Goal: Contribute content

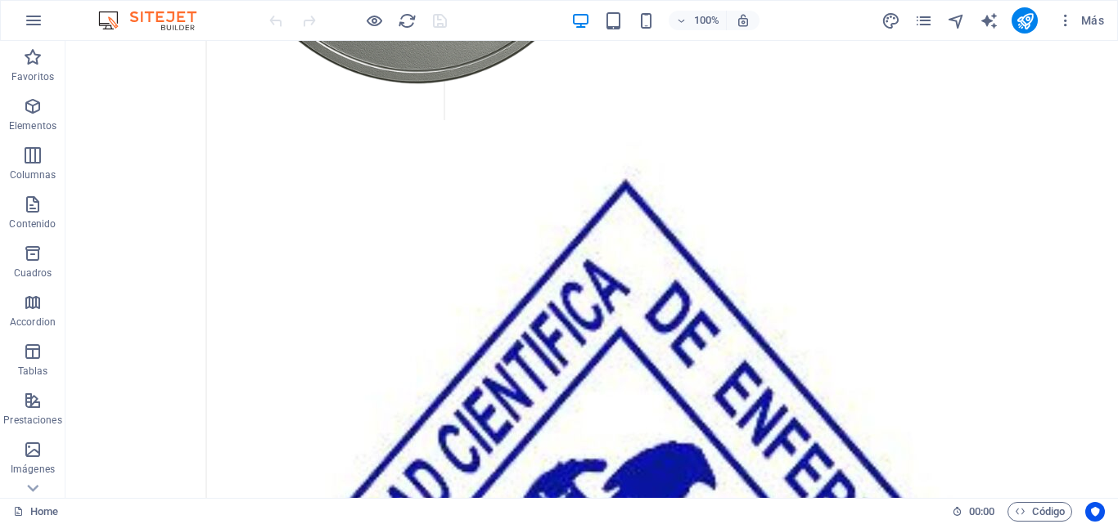
scroll to position [8495, 0]
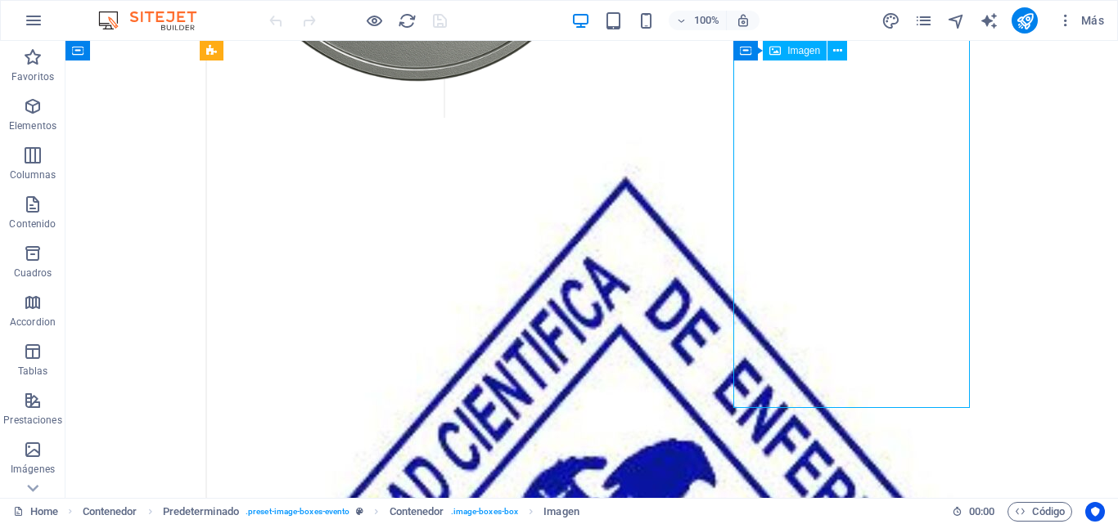
select select "px"
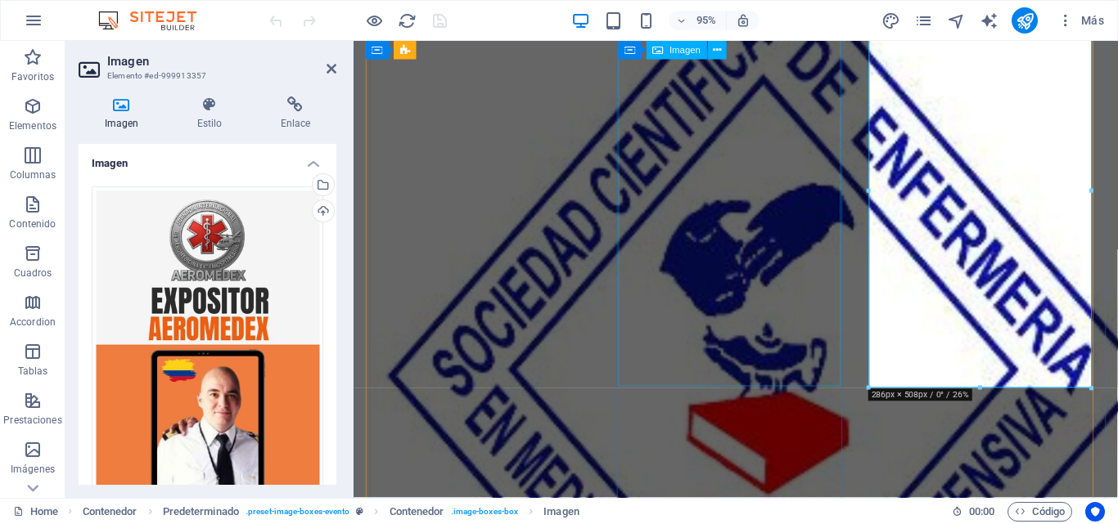
scroll to position [8712, 0]
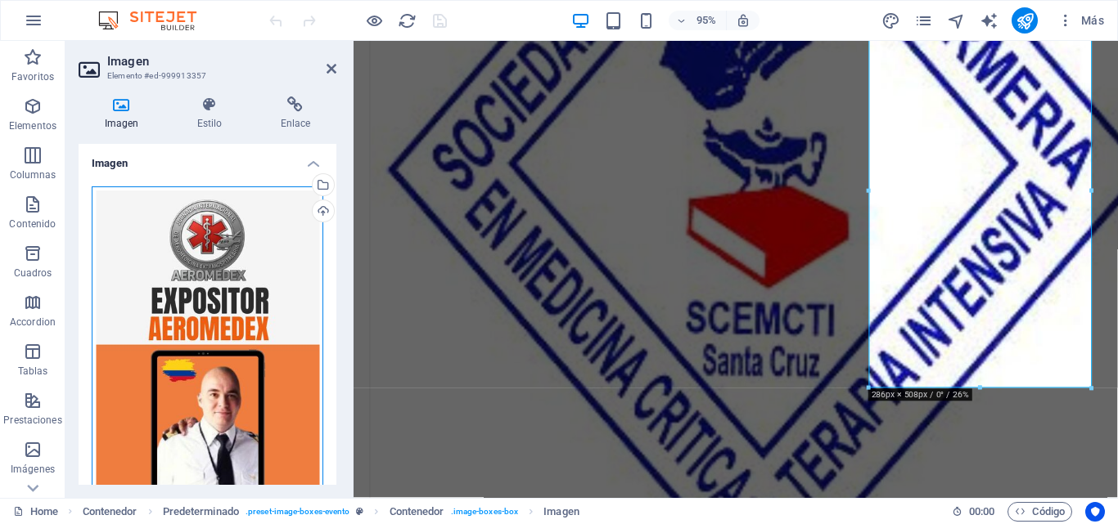
click at [223, 327] on div "Arrastra archivos aquí, haz clic para escoger archivos o selecciona archivos de…" at bounding box center [208, 389] width 232 height 405
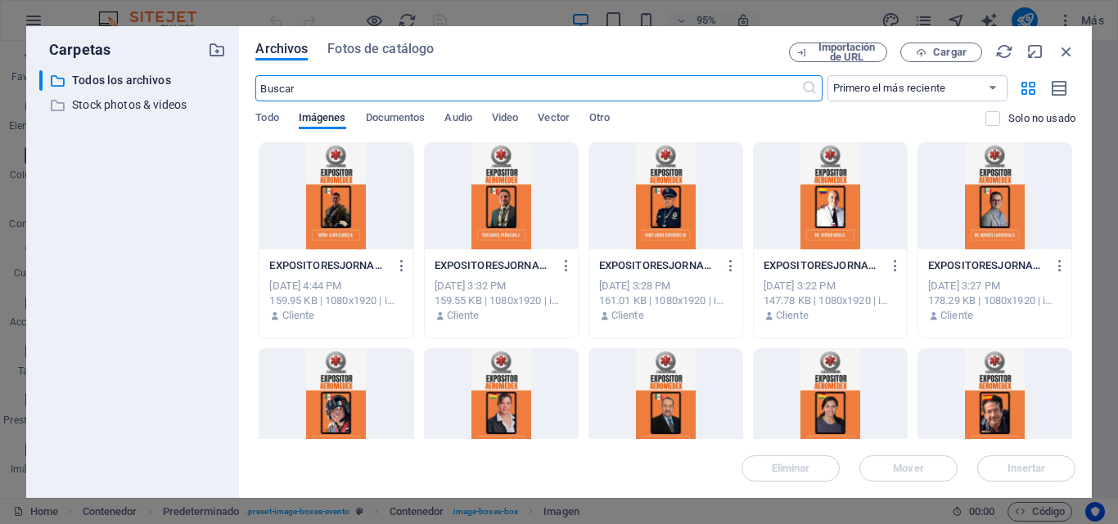
scroll to position [9135, 0]
click at [939, 55] on span "Cargar" at bounding box center [950, 52] width 34 height 10
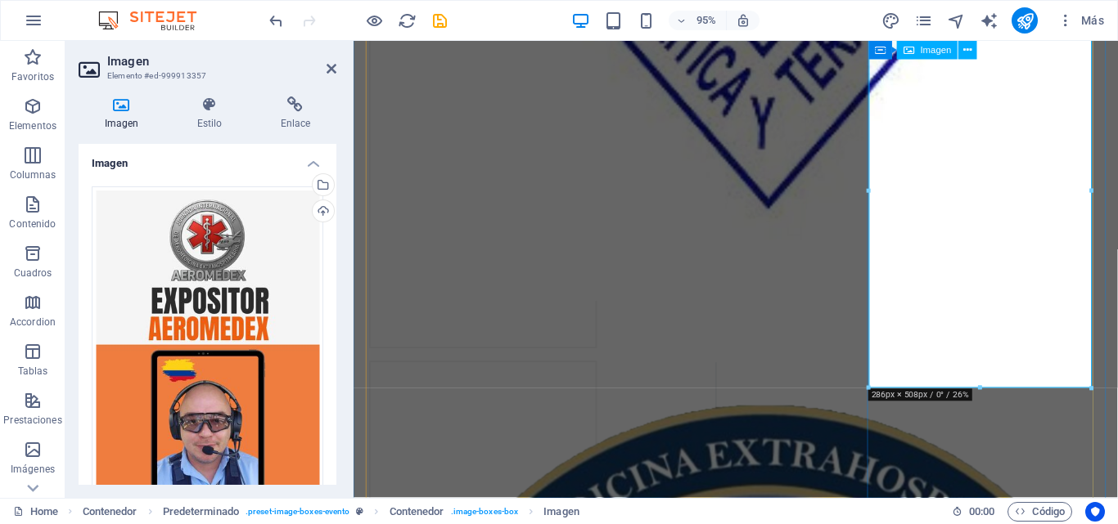
scroll to position [8712, 0]
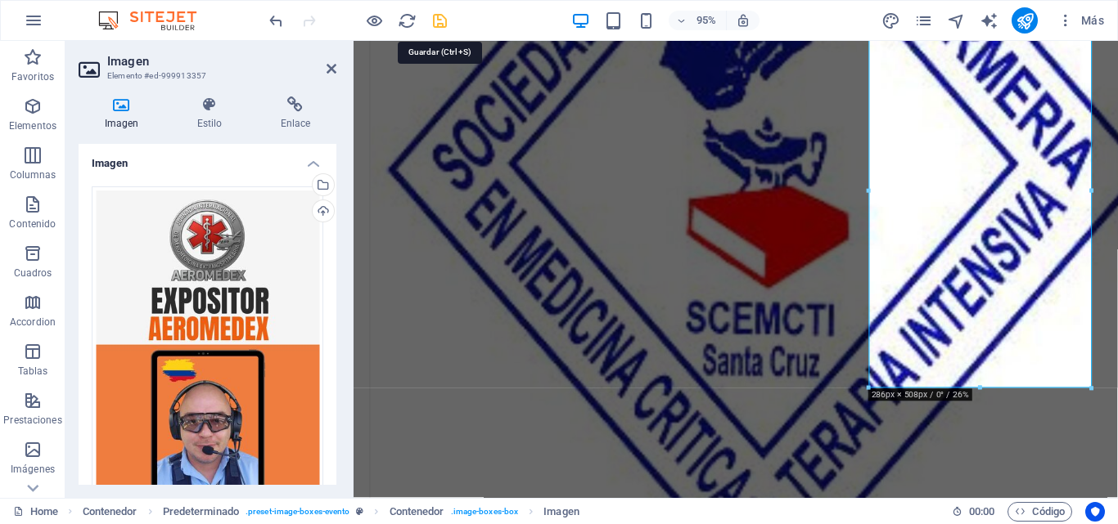
click at [439, 18] on icon "save" at bounding box center [439, 20] width 19 height 19
checkbox input "false"
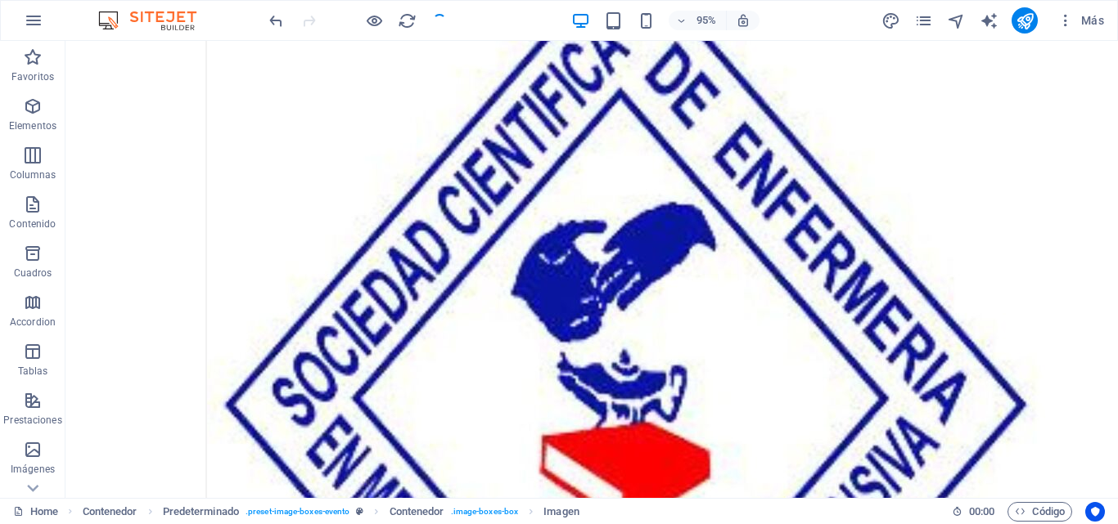
scroll to position [8495, 0]
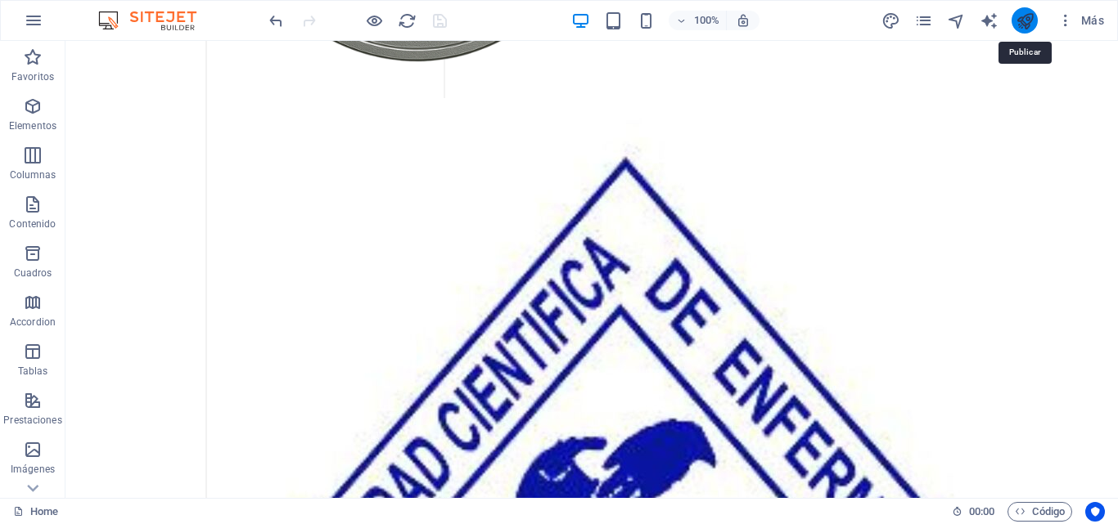
click at [1024, 26] on icon "publish" at bounding box center [1024, 20] width 19 height 19
